Goal: Communication & Community: Answer question/provide support

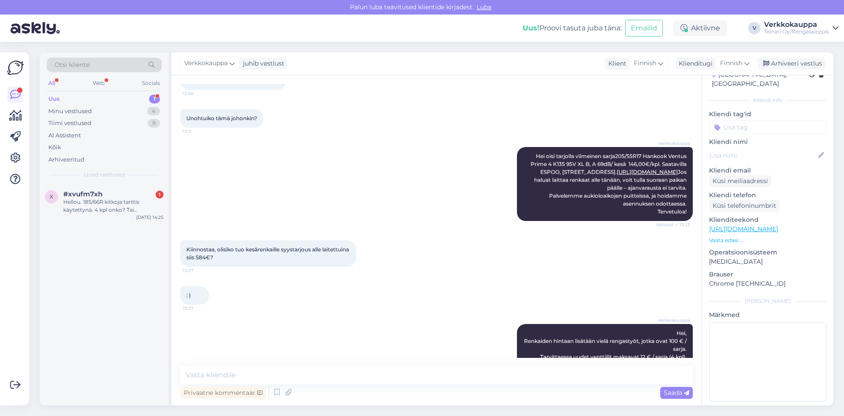
scroll to position [368, 0]
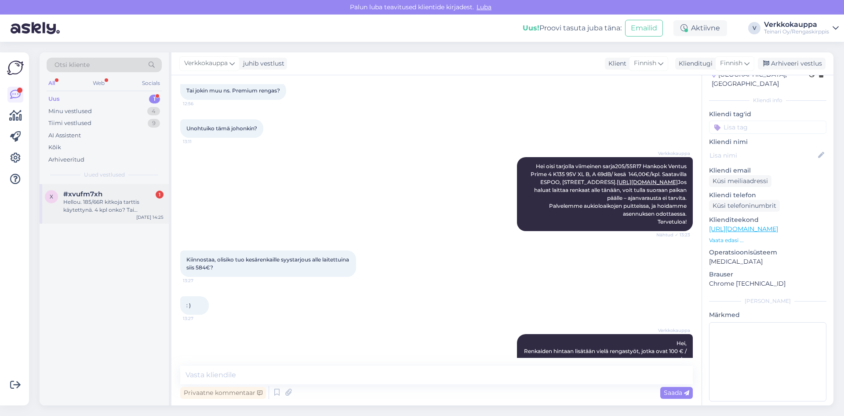
click at [97, 206] on div "Hellou. 185/66R kitkoja tarttis käytettynä. 4 kpl onko? Tai kesäkumeja 4 kpl" at bounding box center [113, 206] width 100 height 16
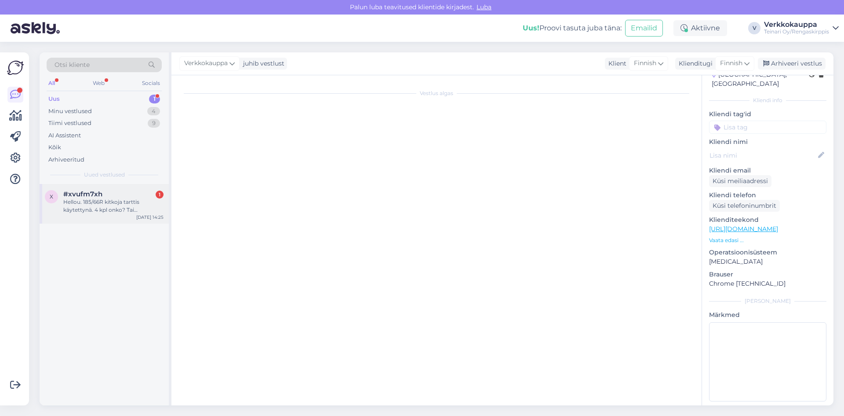
scroll to position [0, 0]
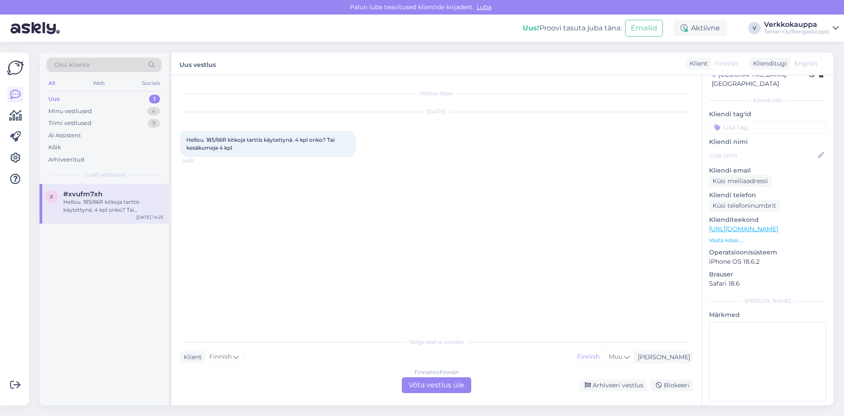
click at [419, 389] on div "Finnish to Finnish Võta vestlus üle" at bounding box center [436, 385] width 69 height 16
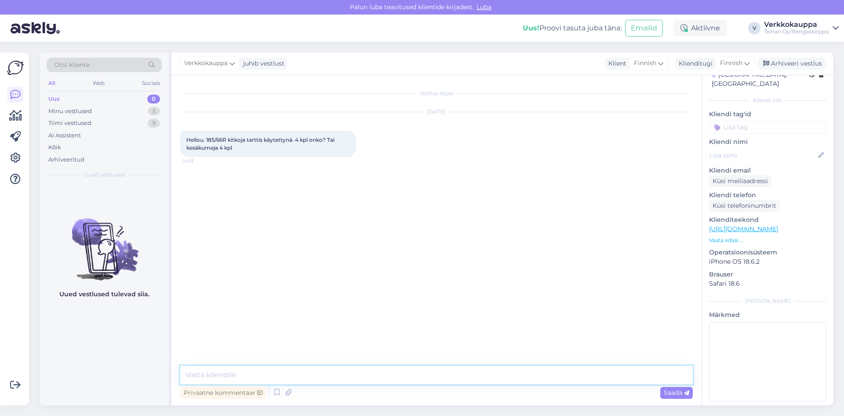
click at [286, 372] on textarea at bounding box center [436, 374] width 513 height 18
type textarea "[PERSON_NAME] saisinko vielä tuumakoon!"
click at [680, 391] on span "Saada" at bounding box center [677, 392] width 26 height 8
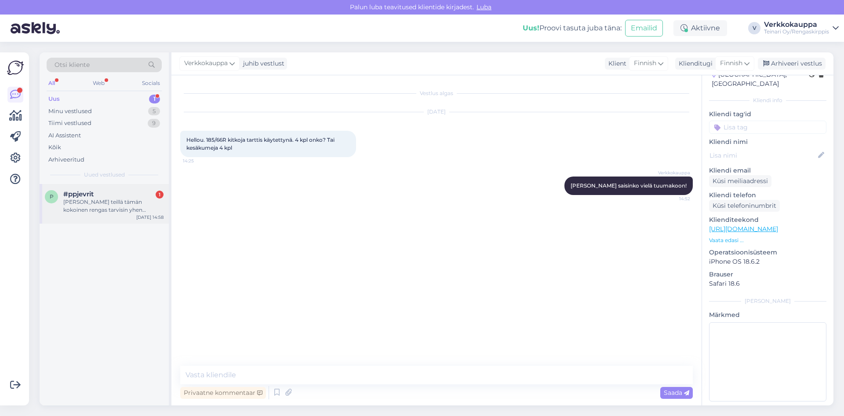
click at [105, 202] on div "[PERSON_NAME] teillä tämän kokoinen rengas tarvisin yhen kappaleen" at bounding box center [113, 206] width 100 height 16
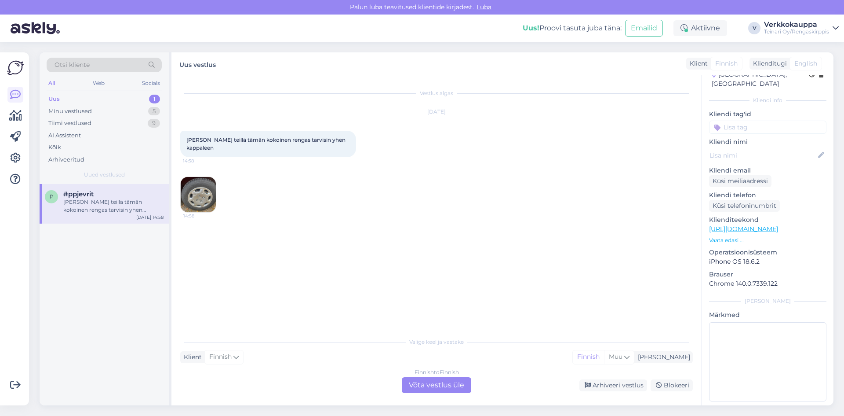
click at [203, 183] on img at bounding box center [198, 194] width 35 height 35
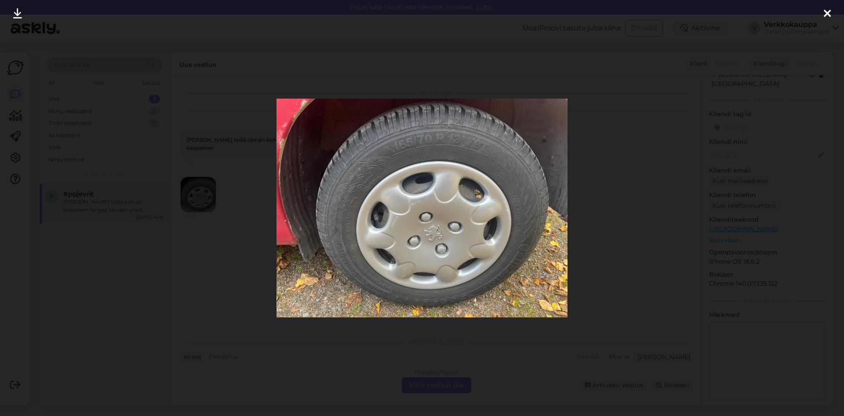
click at [824, 15] on icon at bounding box center [827, 13] width 7 height 11
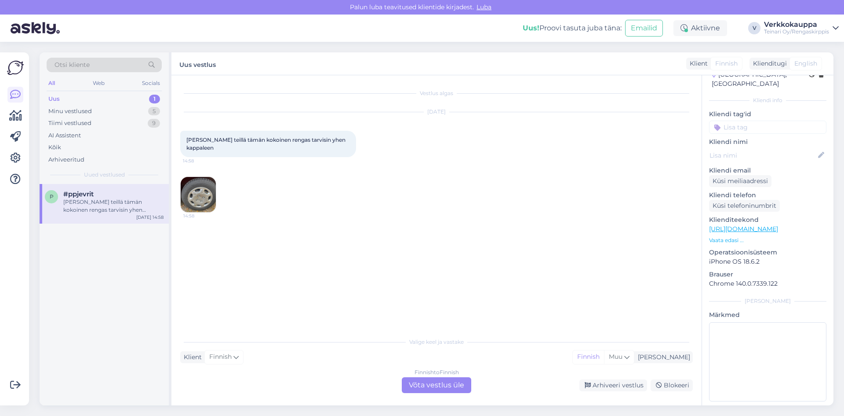
click at [437, 383] on div "Finnish to Finnish Võta vestlus üle" at bounding box center [436, 385] width 69 height 16
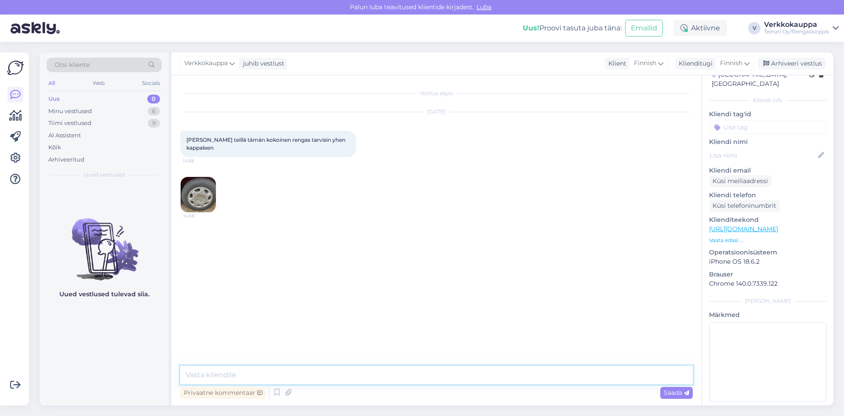
click at [247, 373] on textarea at bounding box center [436, 374] width 513 height 18
type textarea "Hei, valitettavasti ei löytyy."
click at [666, 392] on span "Saada" at bounding box center [677, 392] width 26 height 8
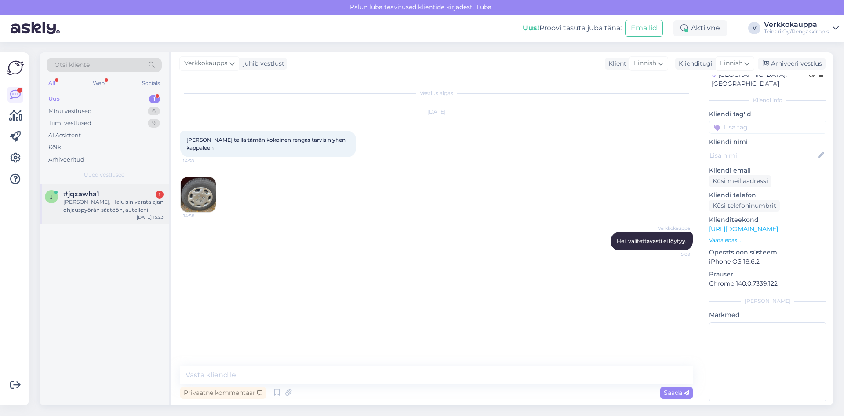
click at [120, 207] on div "[PERSON_NAME], Haluisin varata ajan ohjauspyörän säätöön, autolleni" at bounding box center [113, 206] width 100 height 16
